Goal: Information Seeking & Learning: Learn about a topic

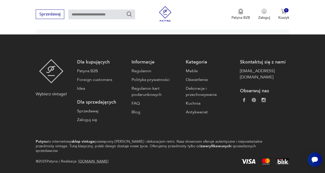
scroll to position [877, 0]
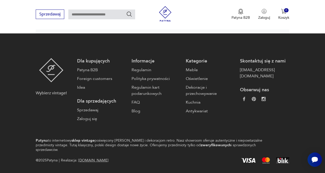
click at [125, 159] on footer "Wybierz vintage! Dla kupujących Patyna B2B Foreign customers Idea Dla sprzedają…" at bounding box center [162, 110] width 325 height 155
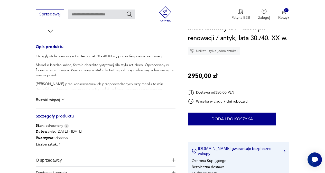
scroll to position [200, 0]
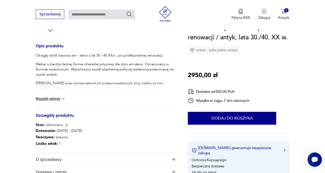
click at [54, 100] on button "Rozwiń więcej" at bounding box center [51, 98] width 30 height 5
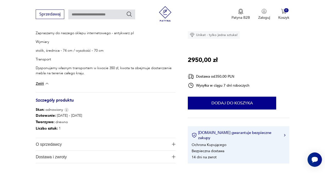
scroll to position [264, 0]
